Goal: Task Accomplishment & Management: Complete application form

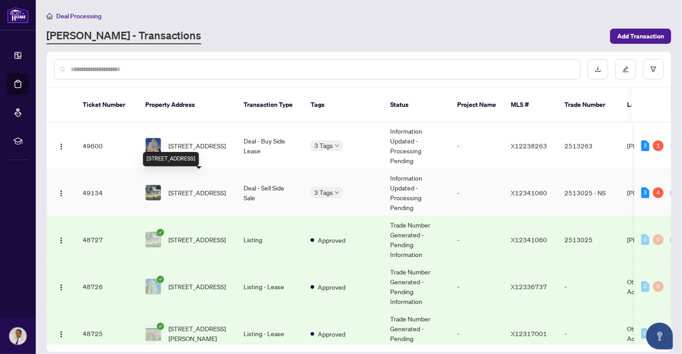
click at [208, 188] on span "[STREET_ADDRESS]" at bounding box center [197, 193] width 57 height 10
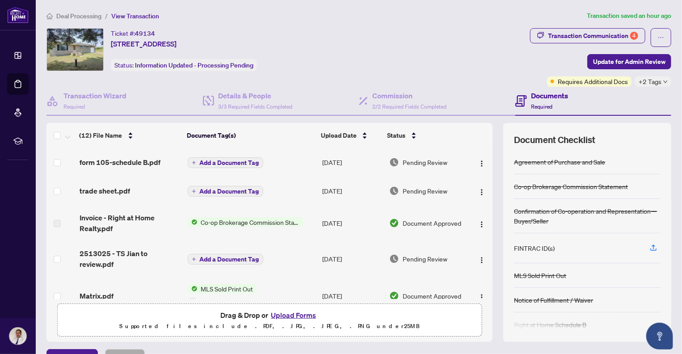
click at [291, 314] on button "Upload Forms" at bounding box center [293, 315] width 51 height 12
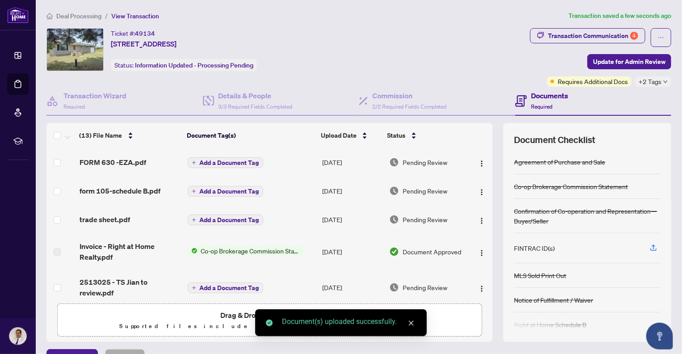
click at [412, 323] on icon "close" at bounding box center [411, 323] width 6 height 6
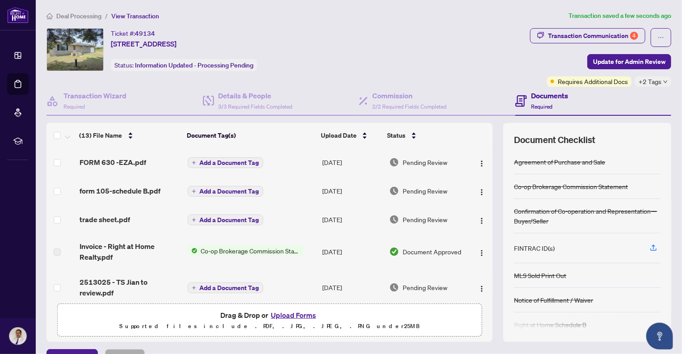
click at [298, 314] on button "Upload Forms" at bounding box center [293, 315] width 51 height 12
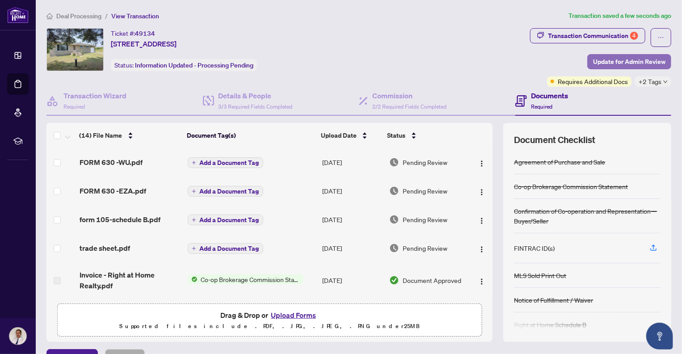
click at [619, 60] on span "Update for Admin Review" at bounding box center [629, 62] width 72 height 14
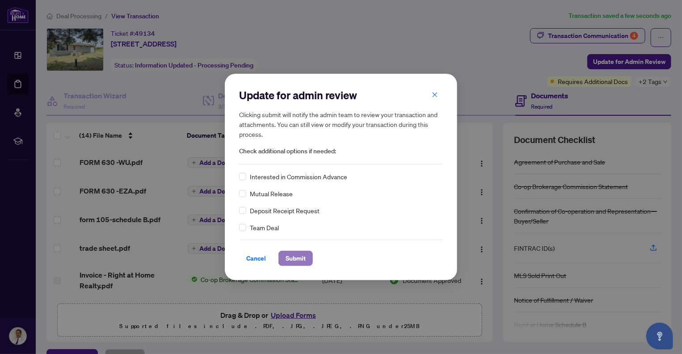
click at [299, 259] on span "Submit" at bounding box center [296, 258] width 20 height 14
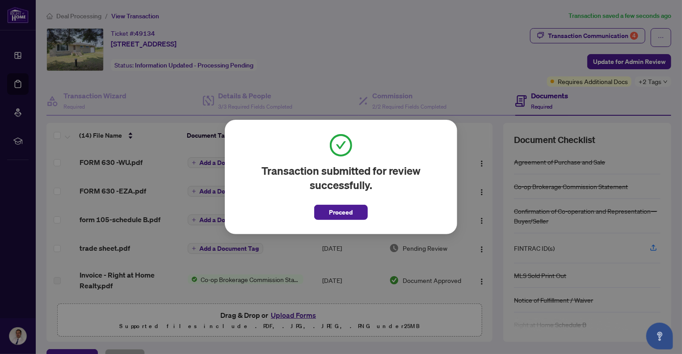
click at [347, 212] on span "Proceed" at bounding box center [341, 212] width 24 height 14
